Goal: Use online tool/utility: Use online tool/utility

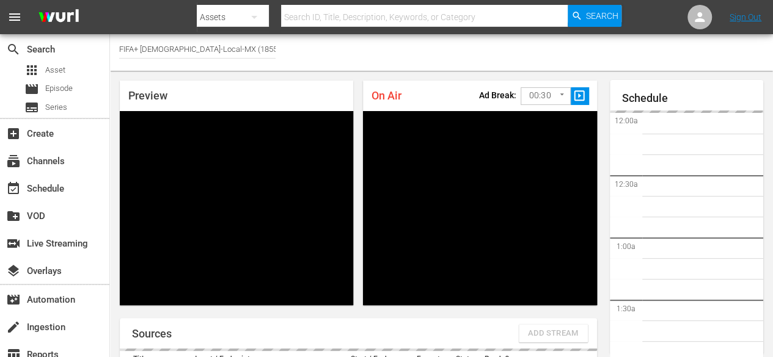
type input "FIFA+ [DEMOGRAPHIC_DATA]-Local-MX (1855)"
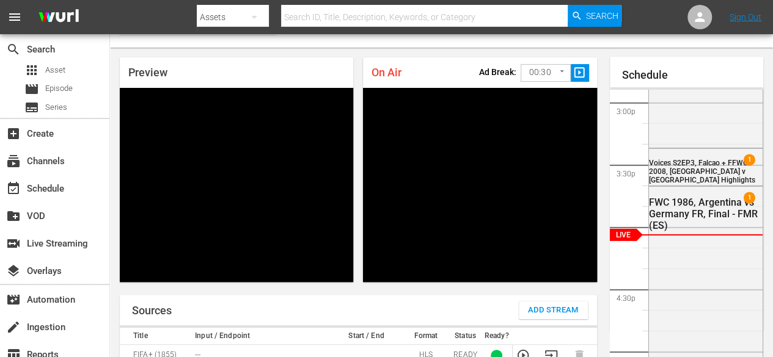
scroll to position [22, 0]
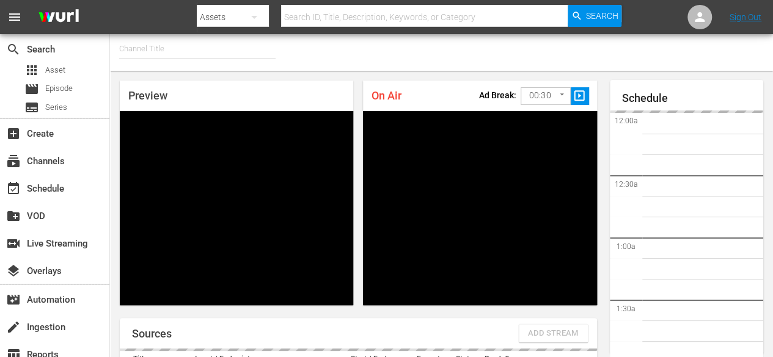
type input "FIFA+ English Global (1781)"
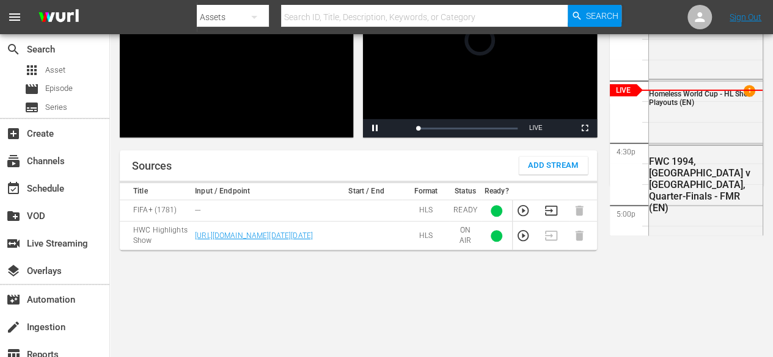
scroll to position [79, 0]
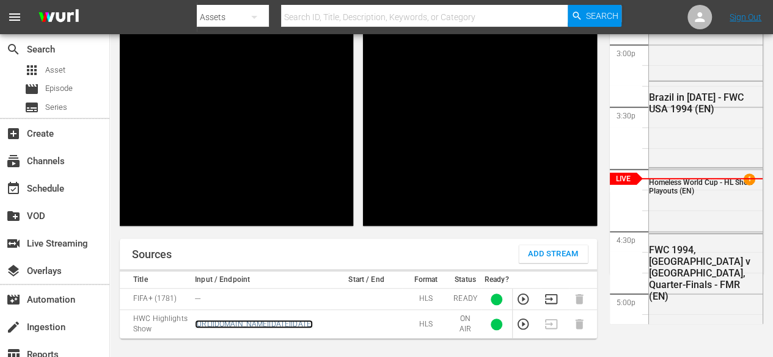
click at [242, 329] on link "[URL][DOMAIN_NAME][DATE][DATE]" at bounding box center [254, 324] width 118 height 9
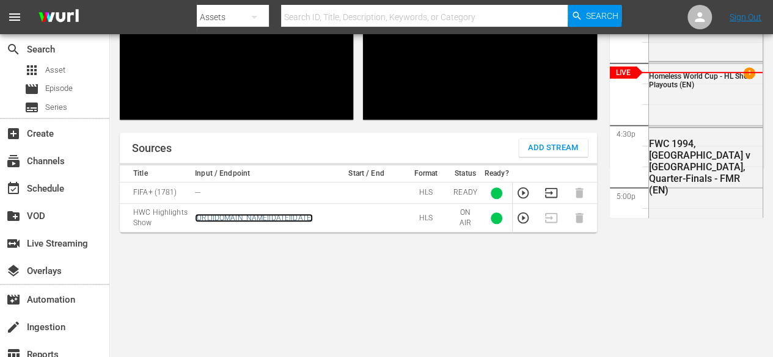
scroll to position [205, 0]
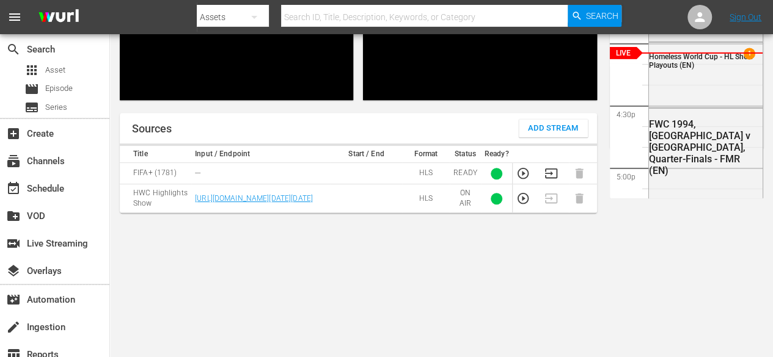
click at [521, 205] on icon "button" at bounding box center [522, 198] width 13 height 13
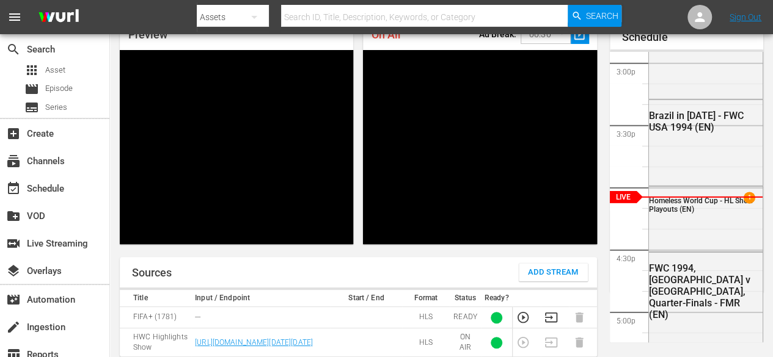
scroll to position [54, 0]
